Goal: Check status

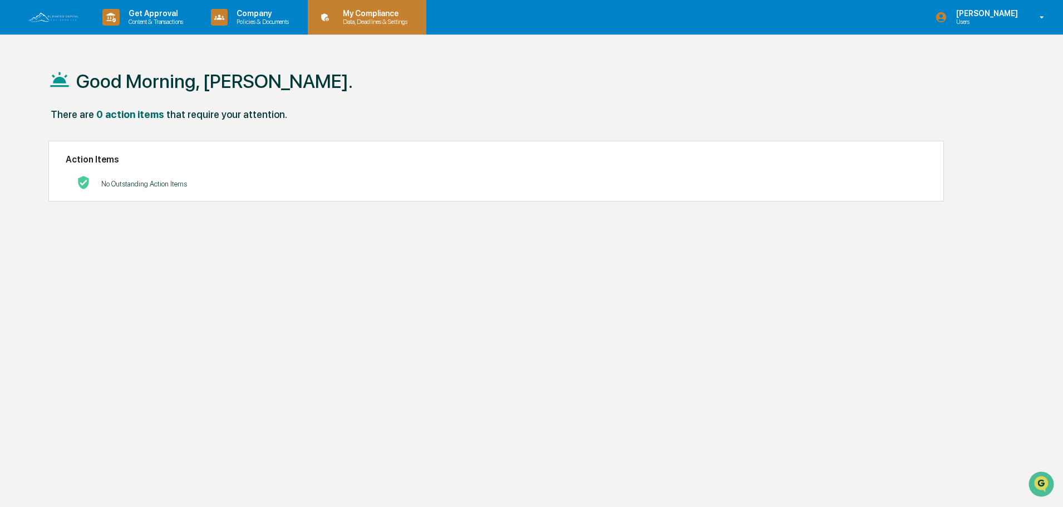
click at [401, 16] on p "My Compliance" at bounding box center [373, 13] width 79 height 9
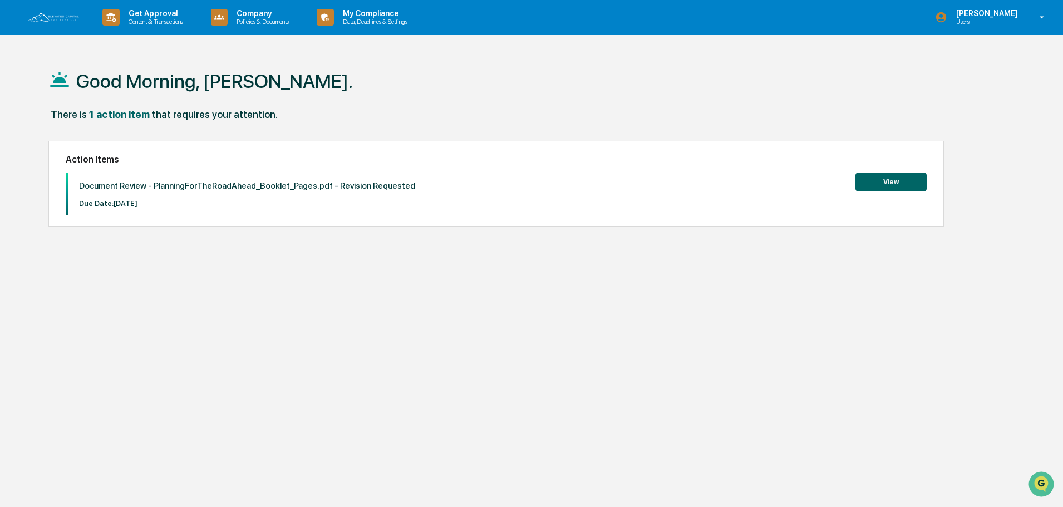
click at [895, 184] on button "View" at bounding box center [891, 182] width 71 height 19
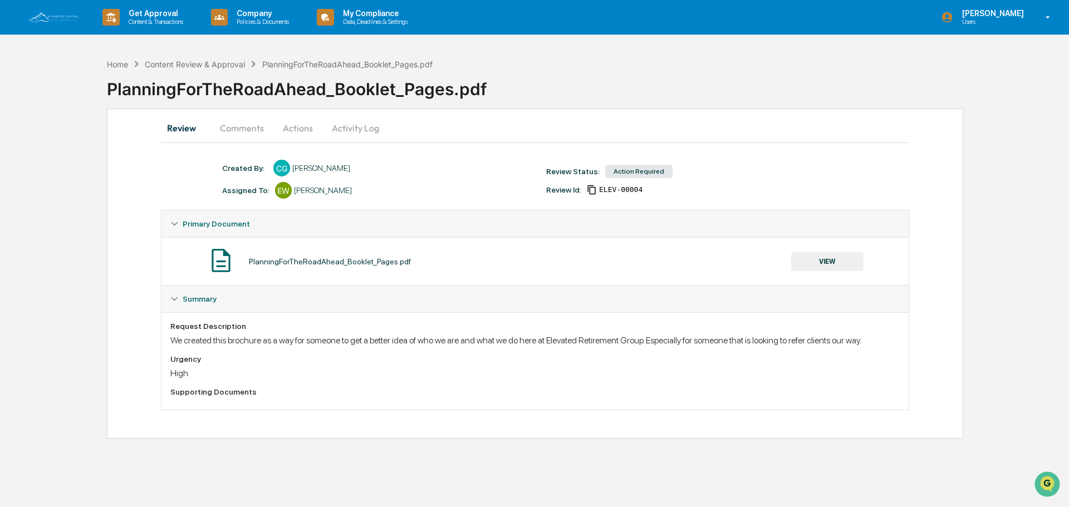
click at [816, 267] on button "VIEW" at bounding box center [827, 261] width 72 height 19
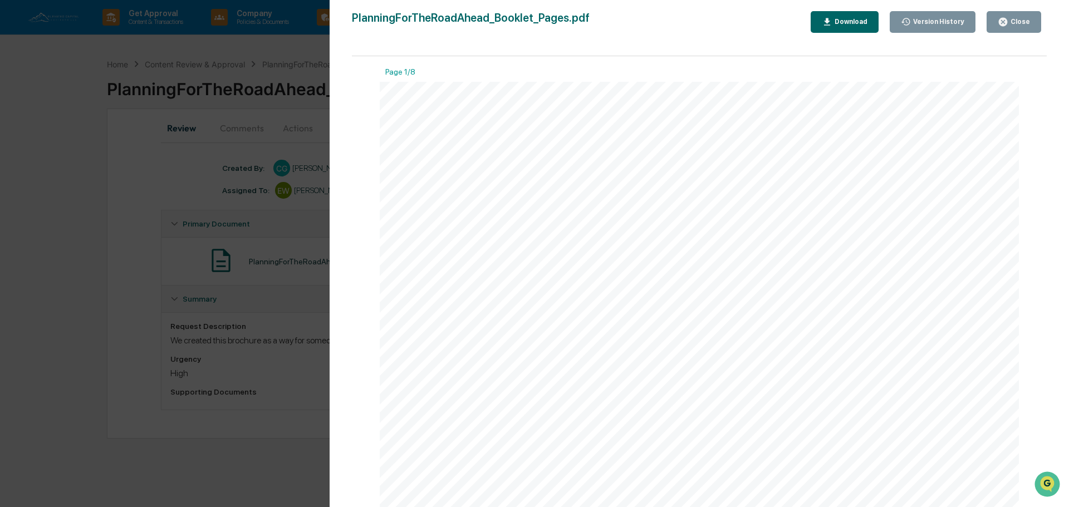
click at [1003, 21] on icon "button" at bounding box center [1003, 22] width 8 height 8
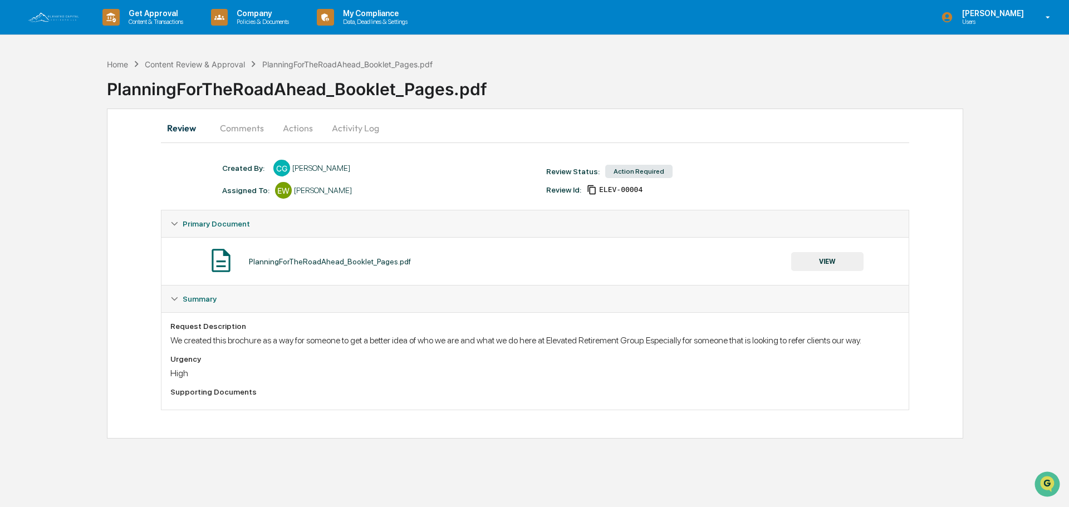
click at [255, 130] on button "Comments" at bounding box center [242, 128] width 62 height 27
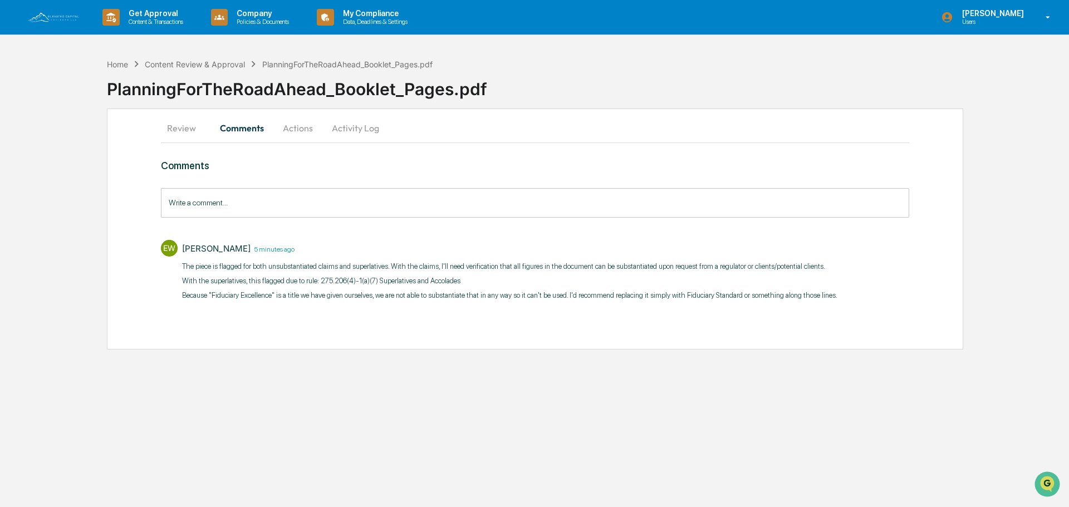
click at [293, 130] on button "Actions" at bounding box center [298, 128] width 50 height 27
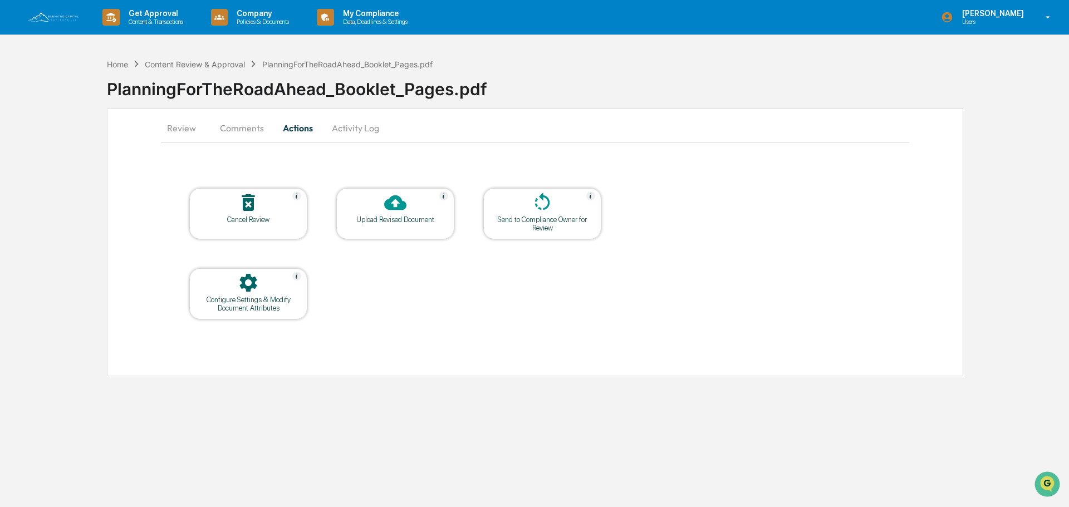
click at [356, 127] on button "Activity Log" at bounding box center [355, 128] width 65 height 27
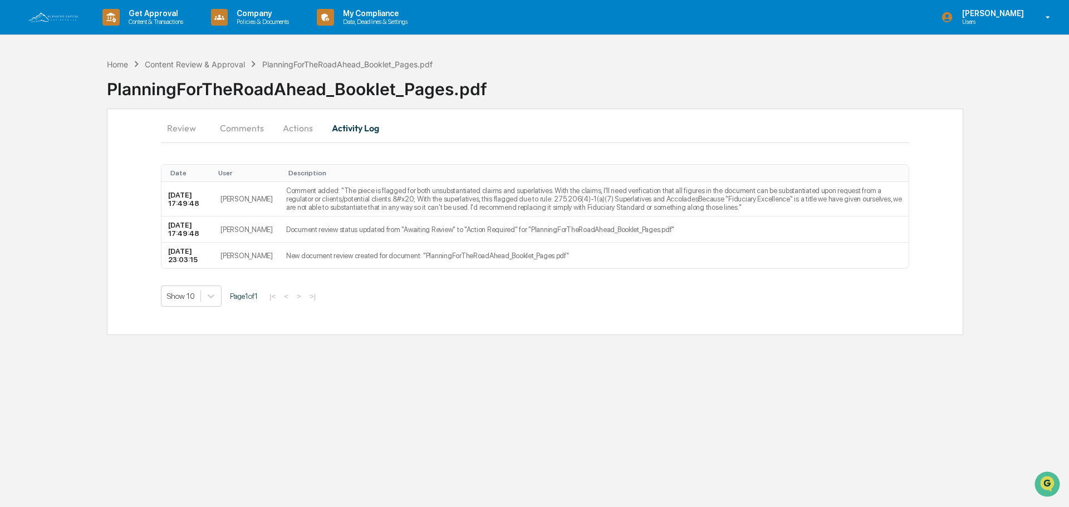
click at [302, 131] on button "Actions" at bounding box center [298, 128] width 50 height 27
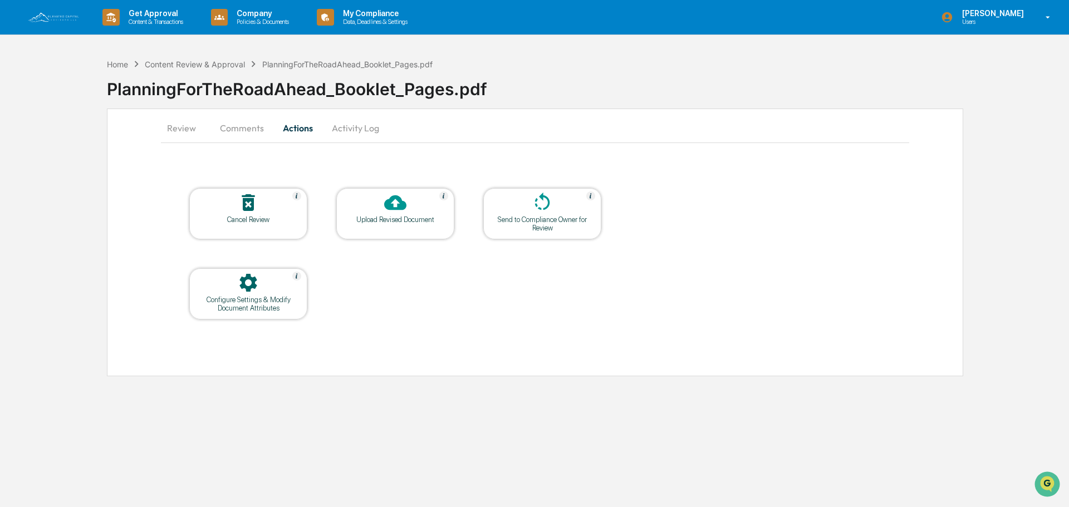
click at [187, 127] on button "Review" at bounding box center [186, 128] width 50 height 27
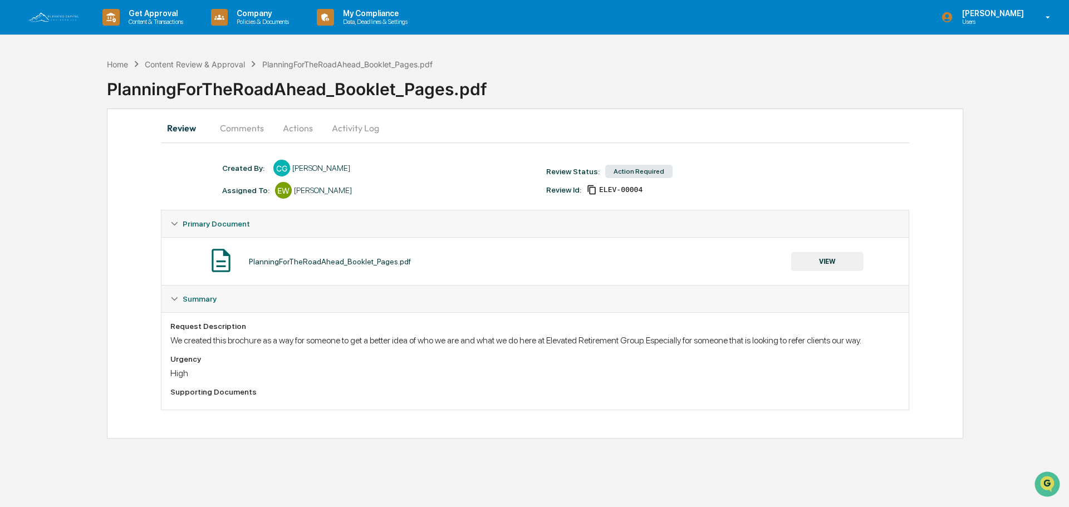
click at [842, 255] on button "VIEW" at bounding box center [827, 261] width 72 height 19
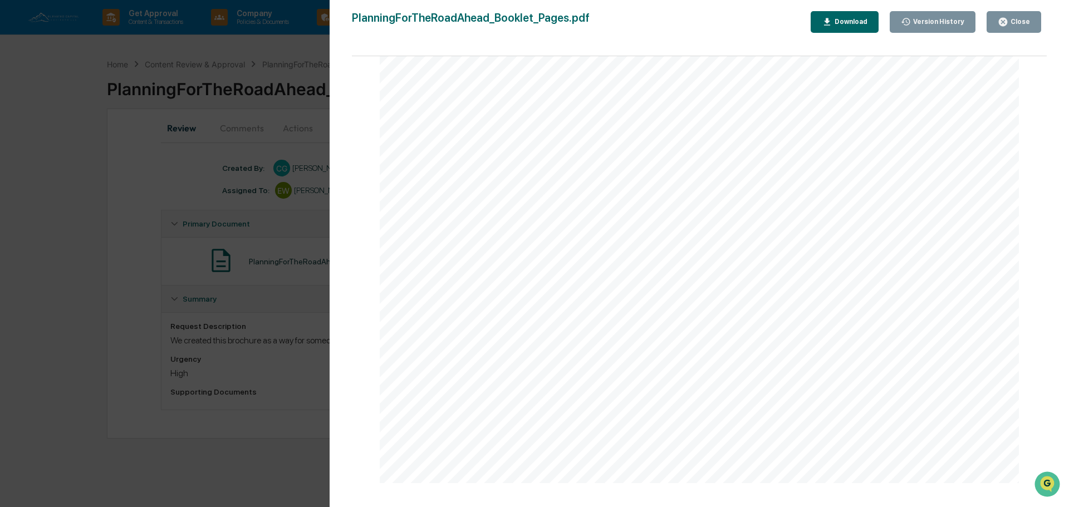
scroll to position [2171, 0]
